Goal: Task Accomplishment & Management: Complete application form

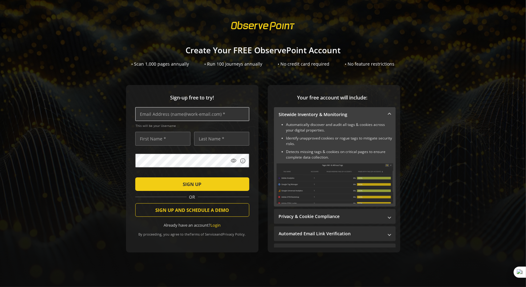
click at [151, 117] on input "text" at bounding box center [192, 114] width 114 height 14
click at [159, 118] on input "text" at bounding box center [192, 114] width 114 height 14
click at [142, 116] on input "text" at bounding box center [192, 114] width 114 height 14
drag, startPoint x: 142, startPoint y: 116, endPoint x: 144, endPoint y: 113, distance: 3.6
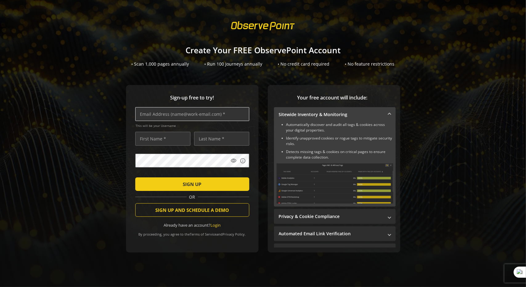
click at [144, 113] on input "text" at bounding box center [192, 114] width 114 height 14
click at [144, 146] on form "This will be your Username visibility info SIGN UP OR SIGN UP AND SCHEDULE A DE…" at bounding box center [192, 167] width 114 height 121
click at [214, 259] on div "Sign-up free to try! This will be your Username visibility info SIGN UP OR SIGN…" at bounding box center [263, 181] width 512 height 192
